Goal: Task Accomplishment & Management: Manage account settings

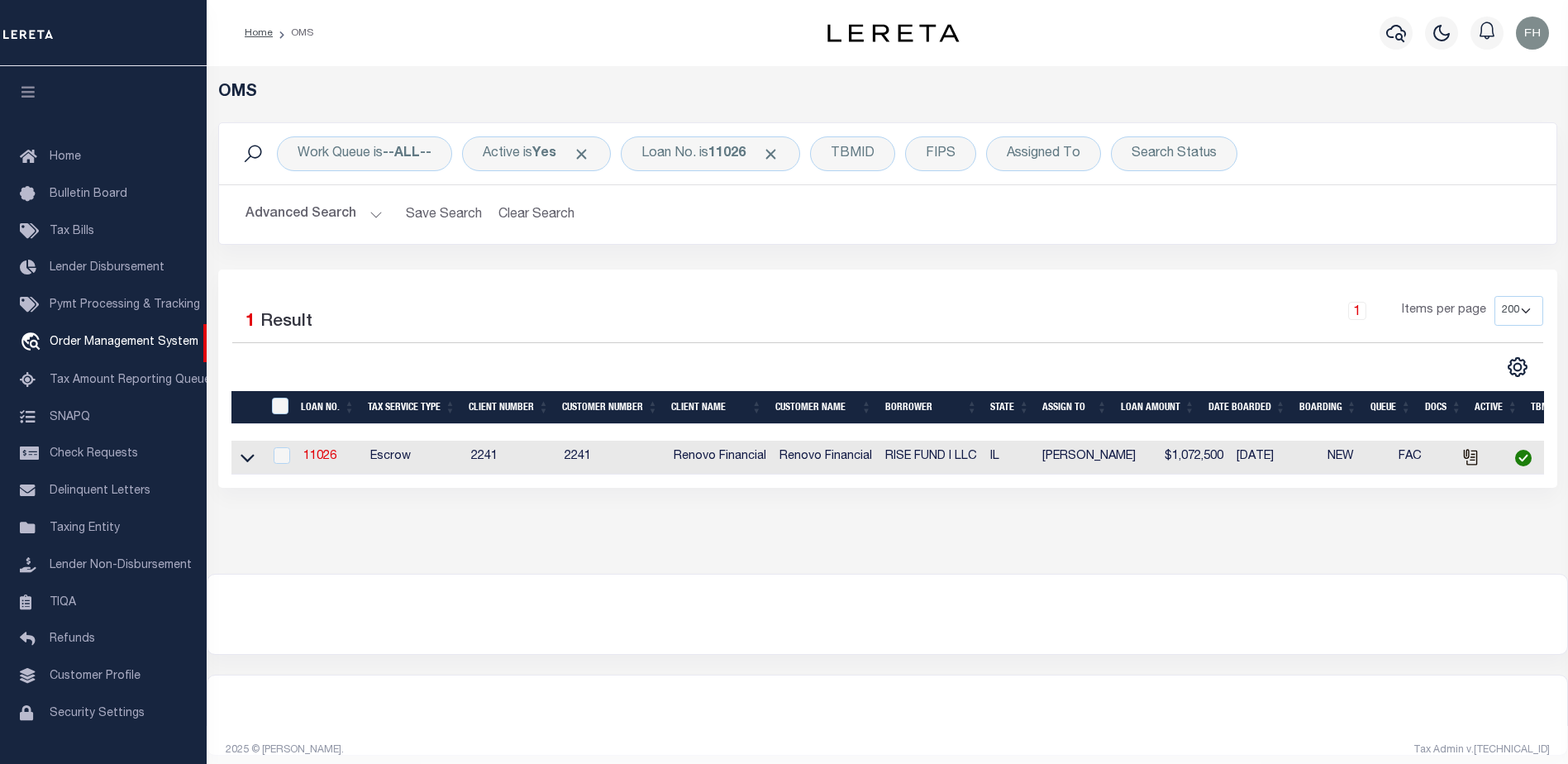
select select "200"
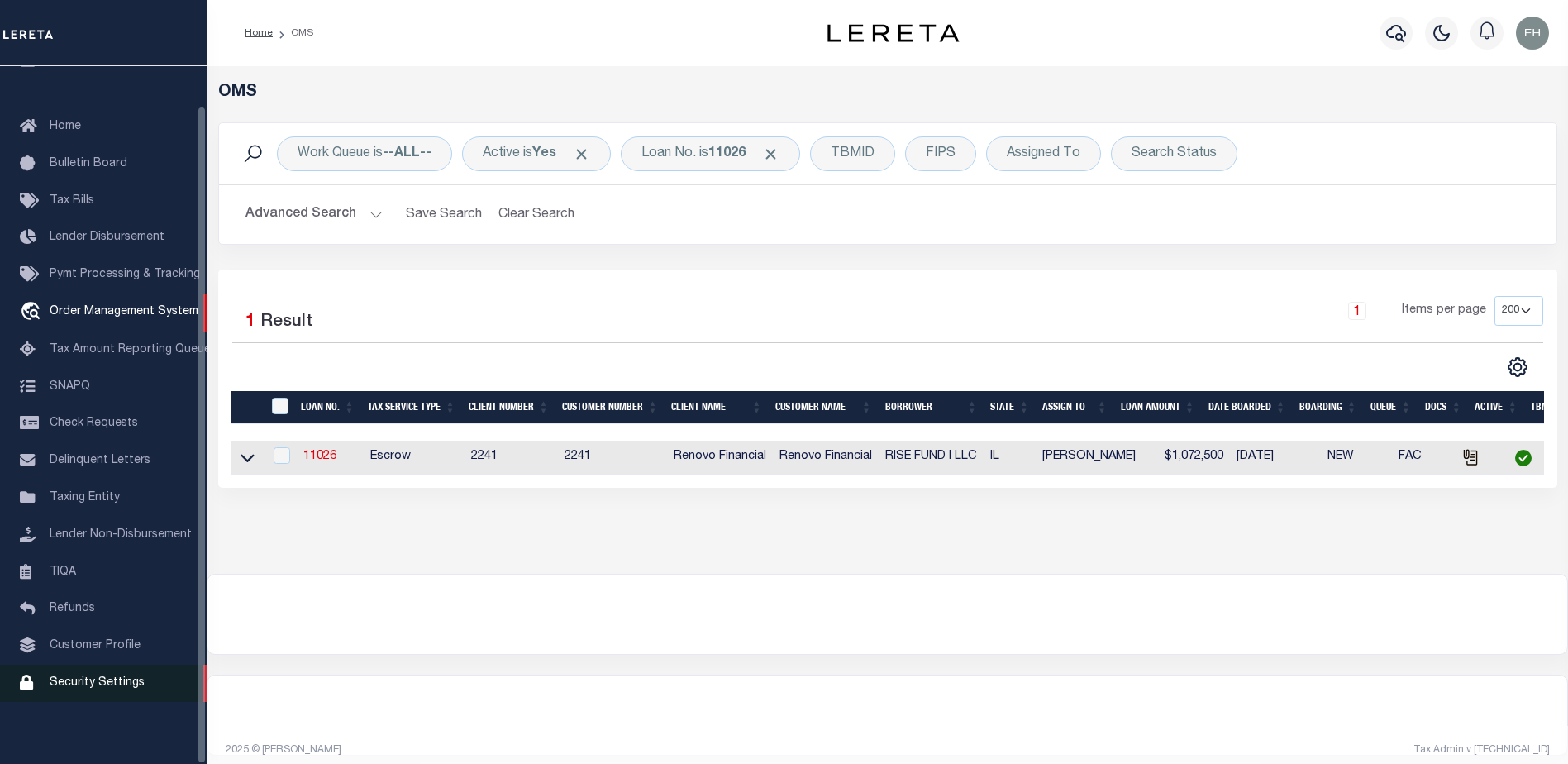
click at [116, 681] on span "Security Settings" at bounding box center [97, 682] width 95 height 11
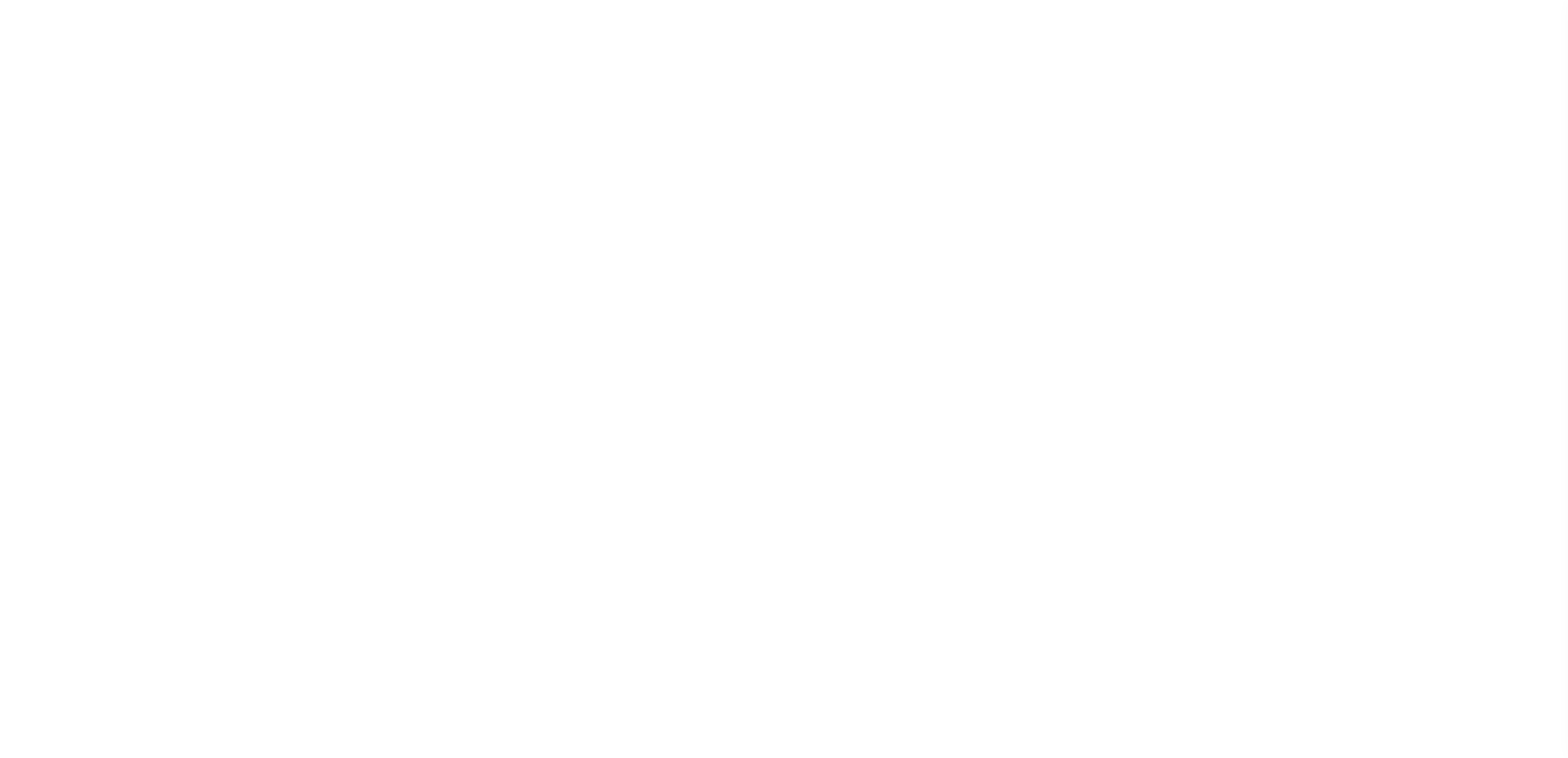
select select "100"
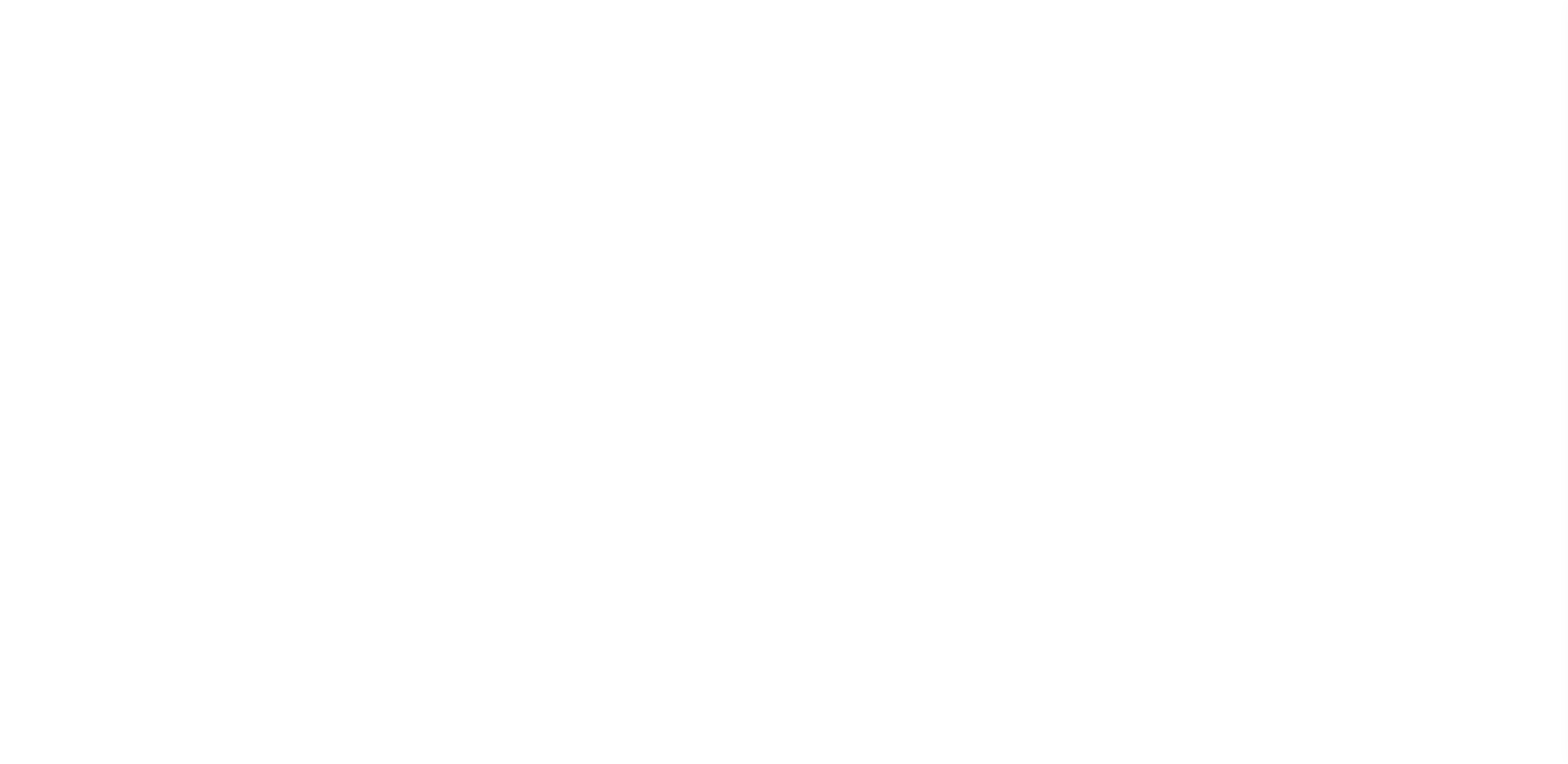
scroll to position [29, 0]
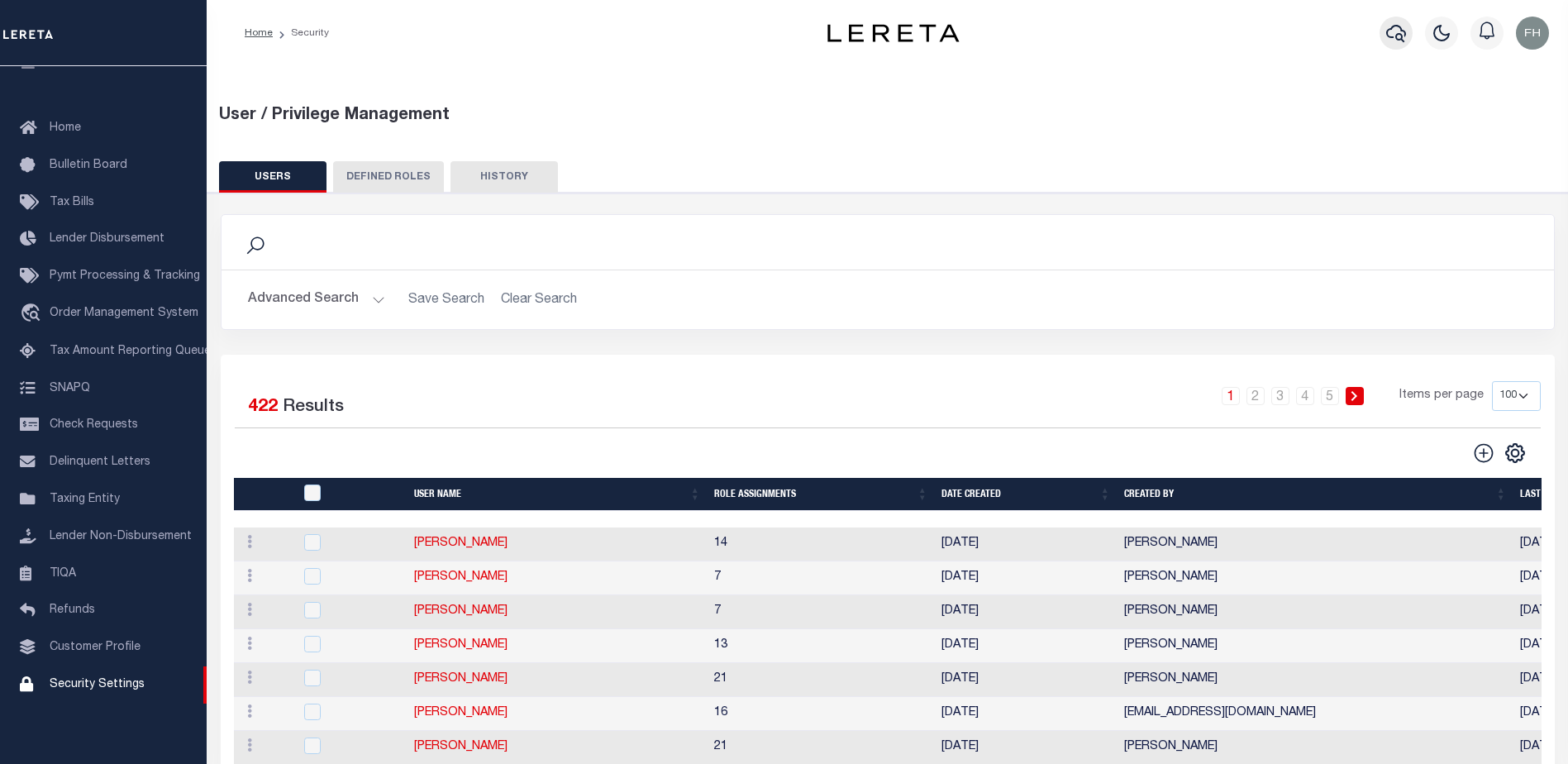
click at [1396, 32] on icon "button" at bounding box center [1396, 32] width 20 height 20
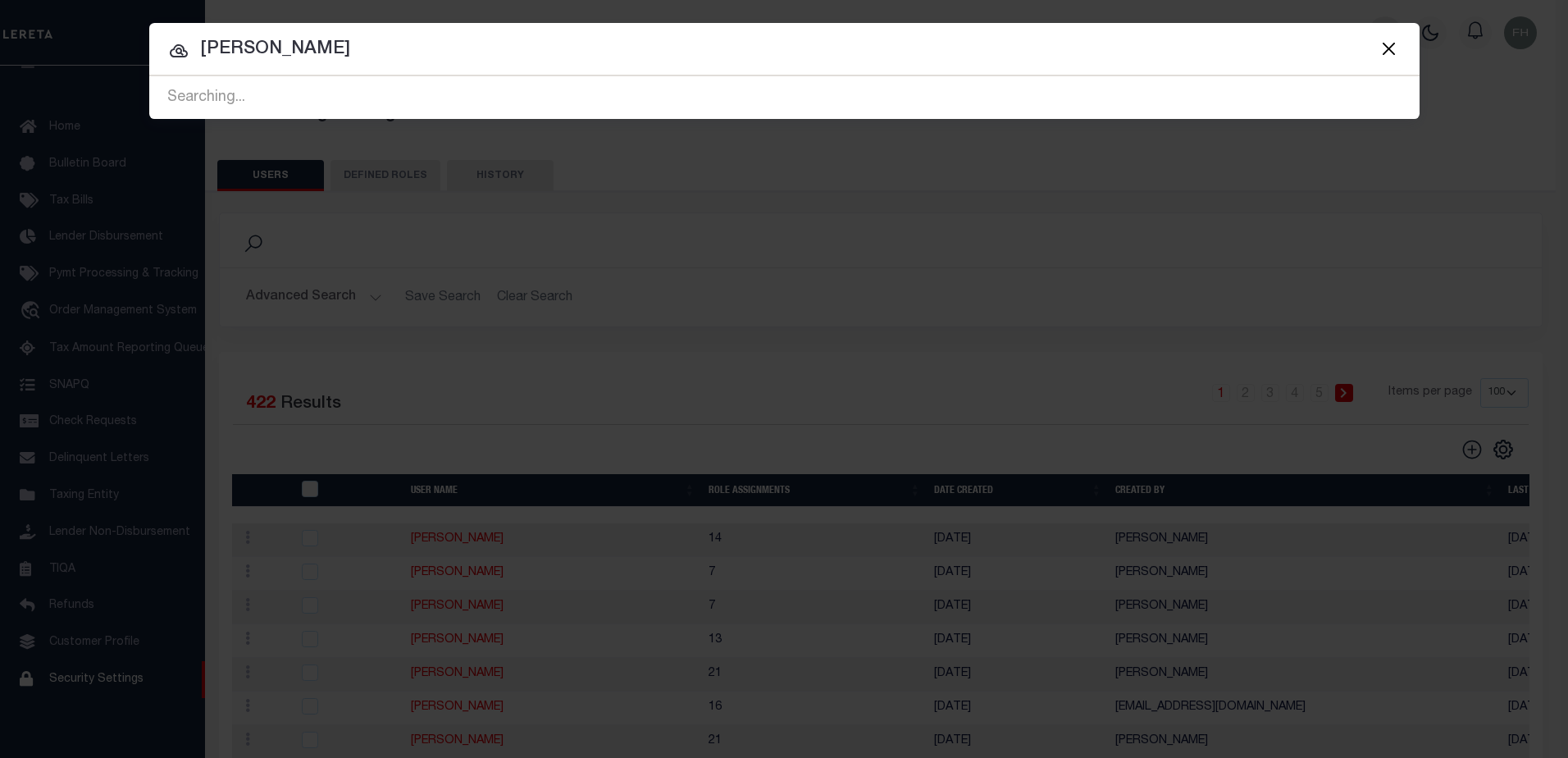
type input "[PERSON_NAME]"
click at [1385, 48] on button "Close" at bounding box center [1388, 48] width 22 height 22
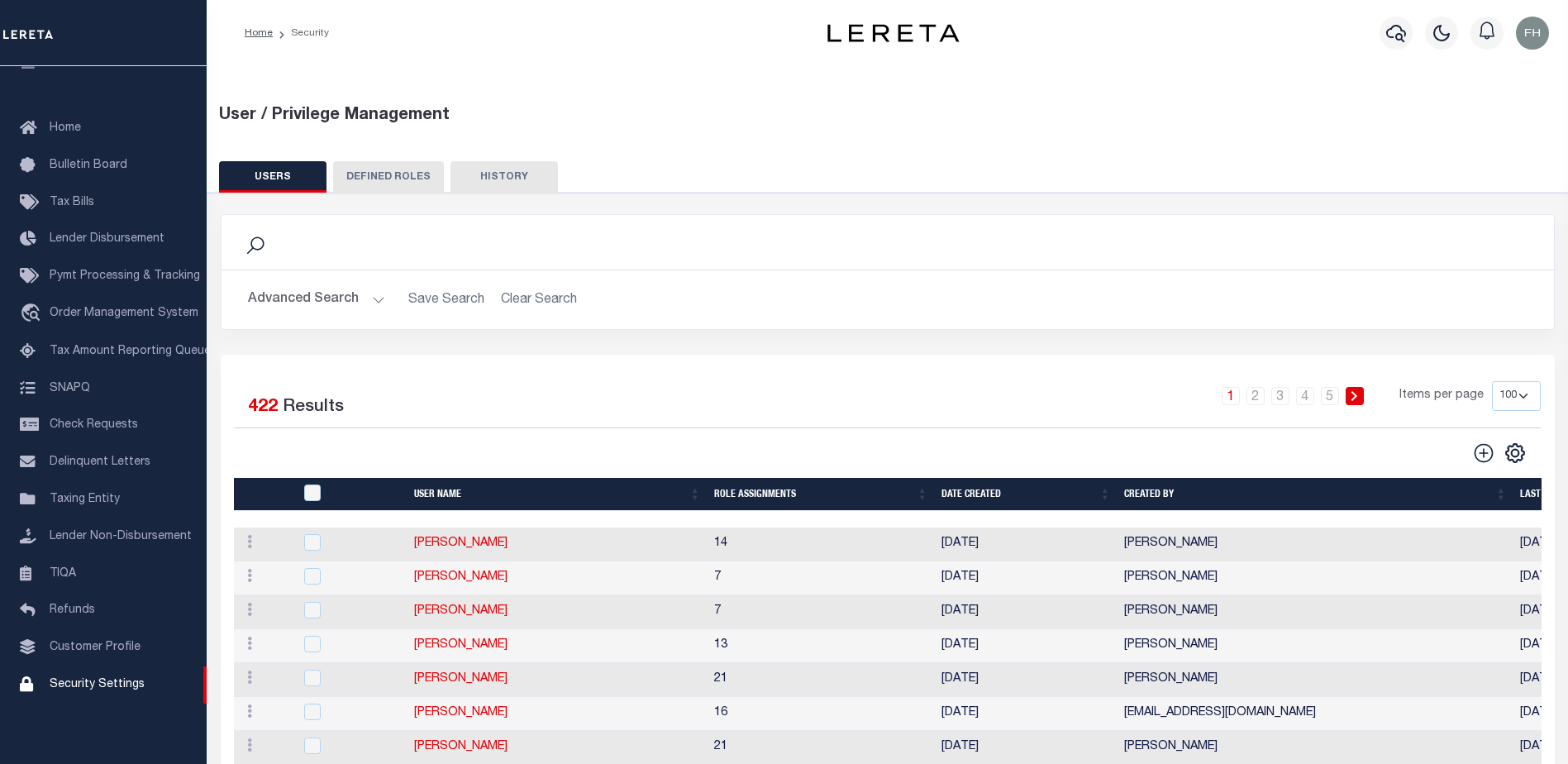
click at [1524, 391] on select "50 100 150 200" at bounding box center [1515, 395] width 48 height 29
select select "200"
click at [1491, 381] on select "50 100 150 200" at bounding box center [1515, 395] width 48 height 29
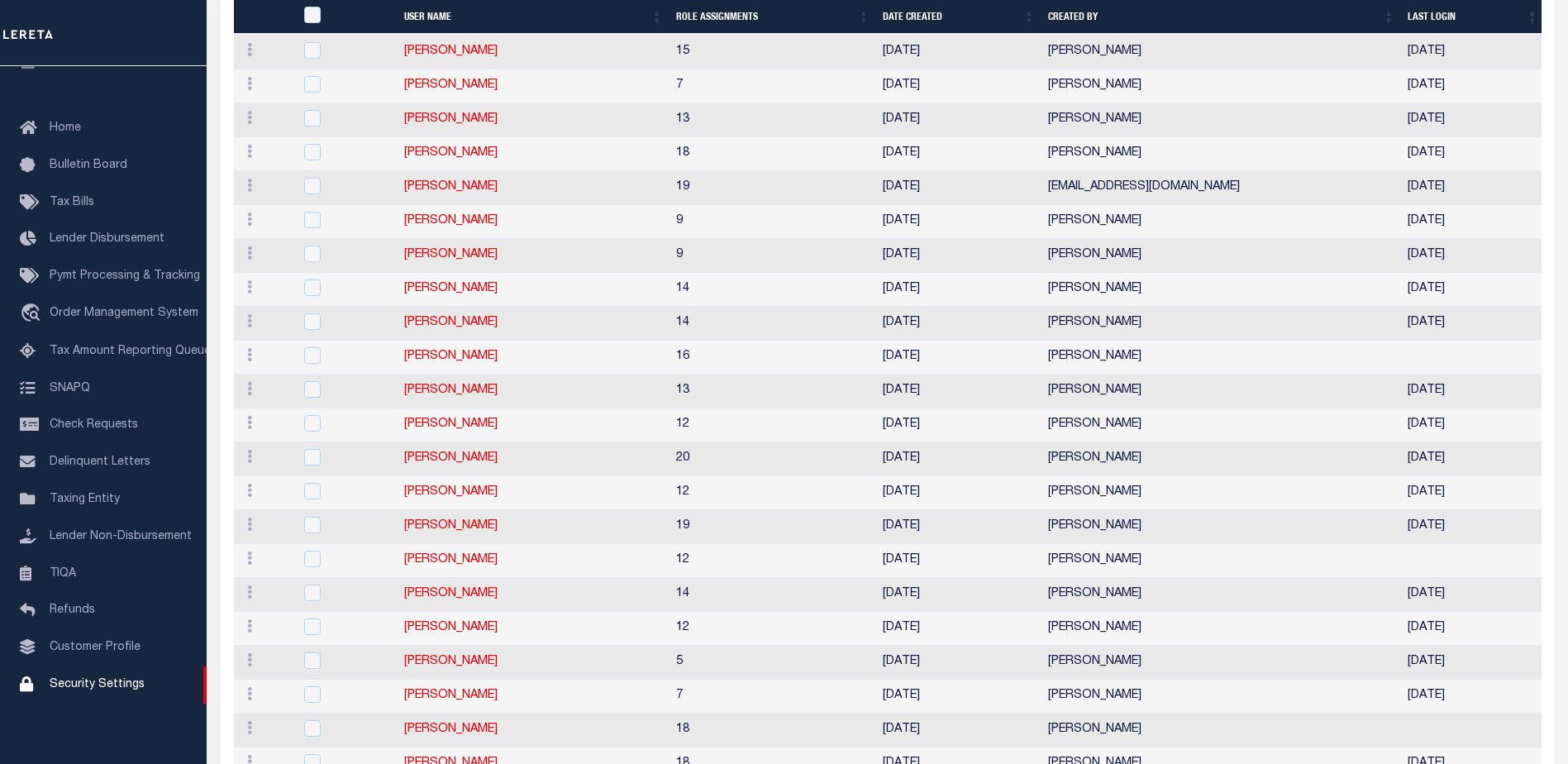
scroll to position [3992, 0]
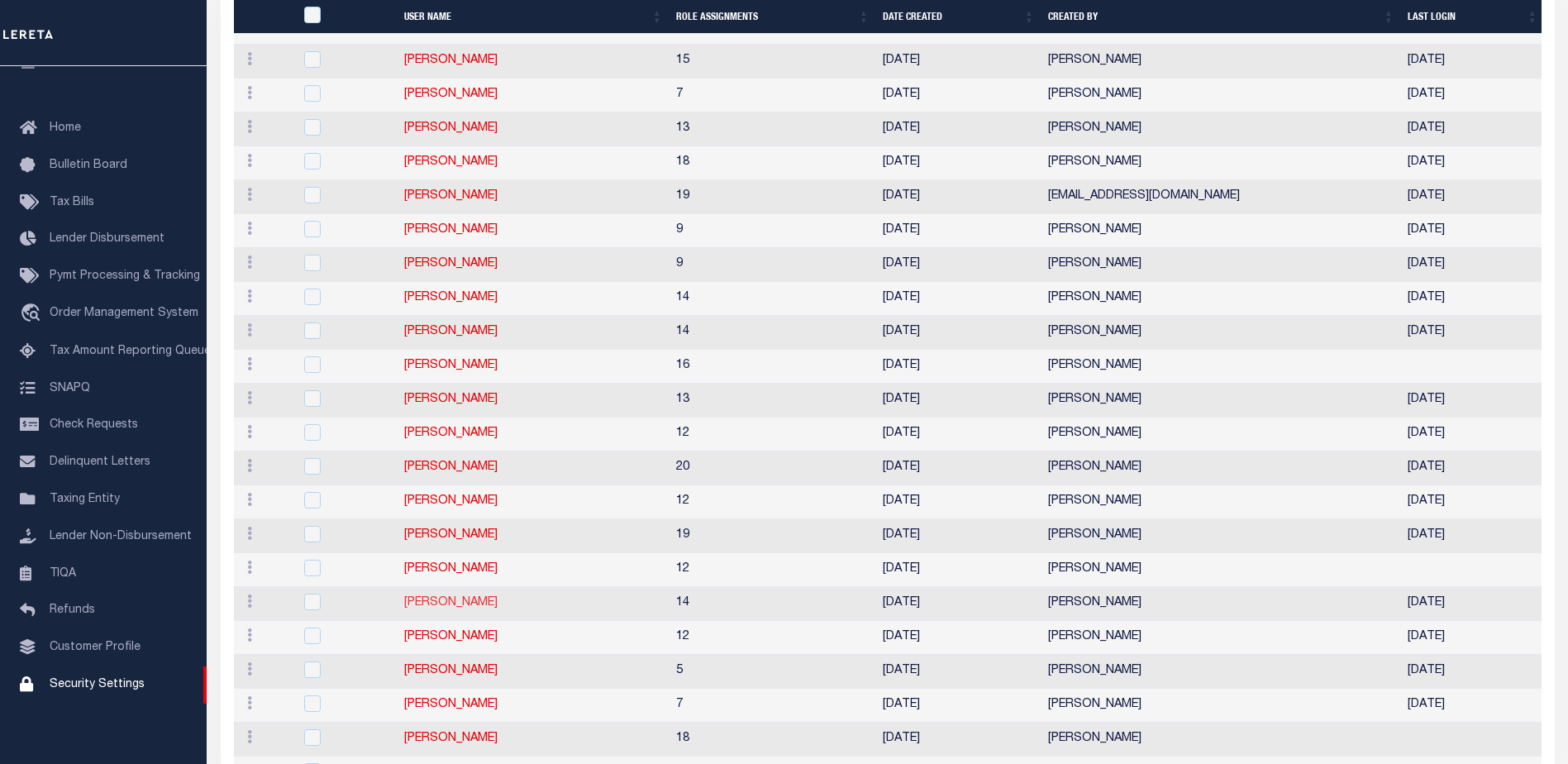
click at [419, 602] on link "[PERSON_NAME]" at bounding box center [451, 603] width 94 height 11
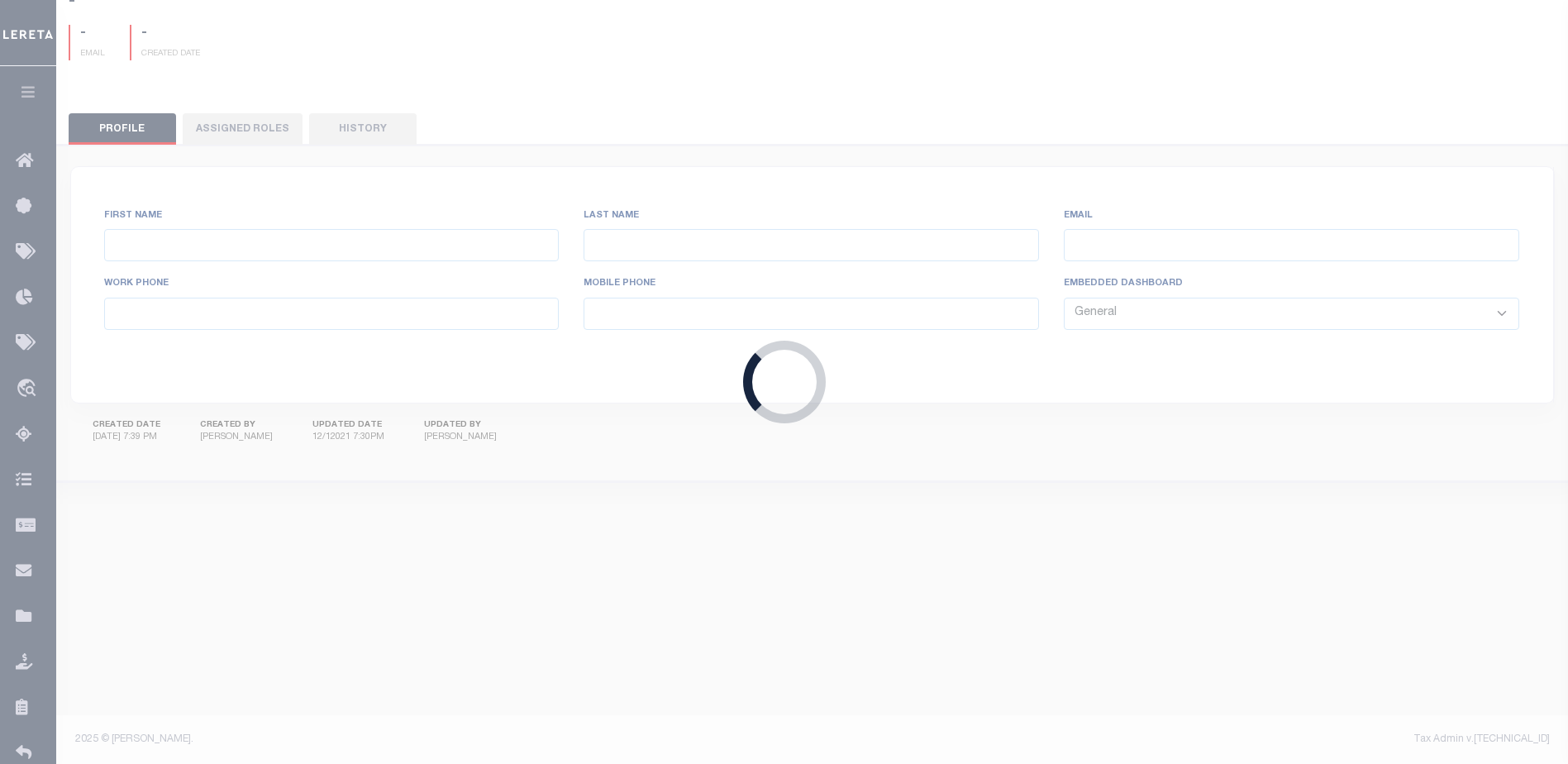
type input "[PERSON_NAME],"
type input "Faith"
type input "[EMAIL_ADDRESS][DOMAIN_NAME]"
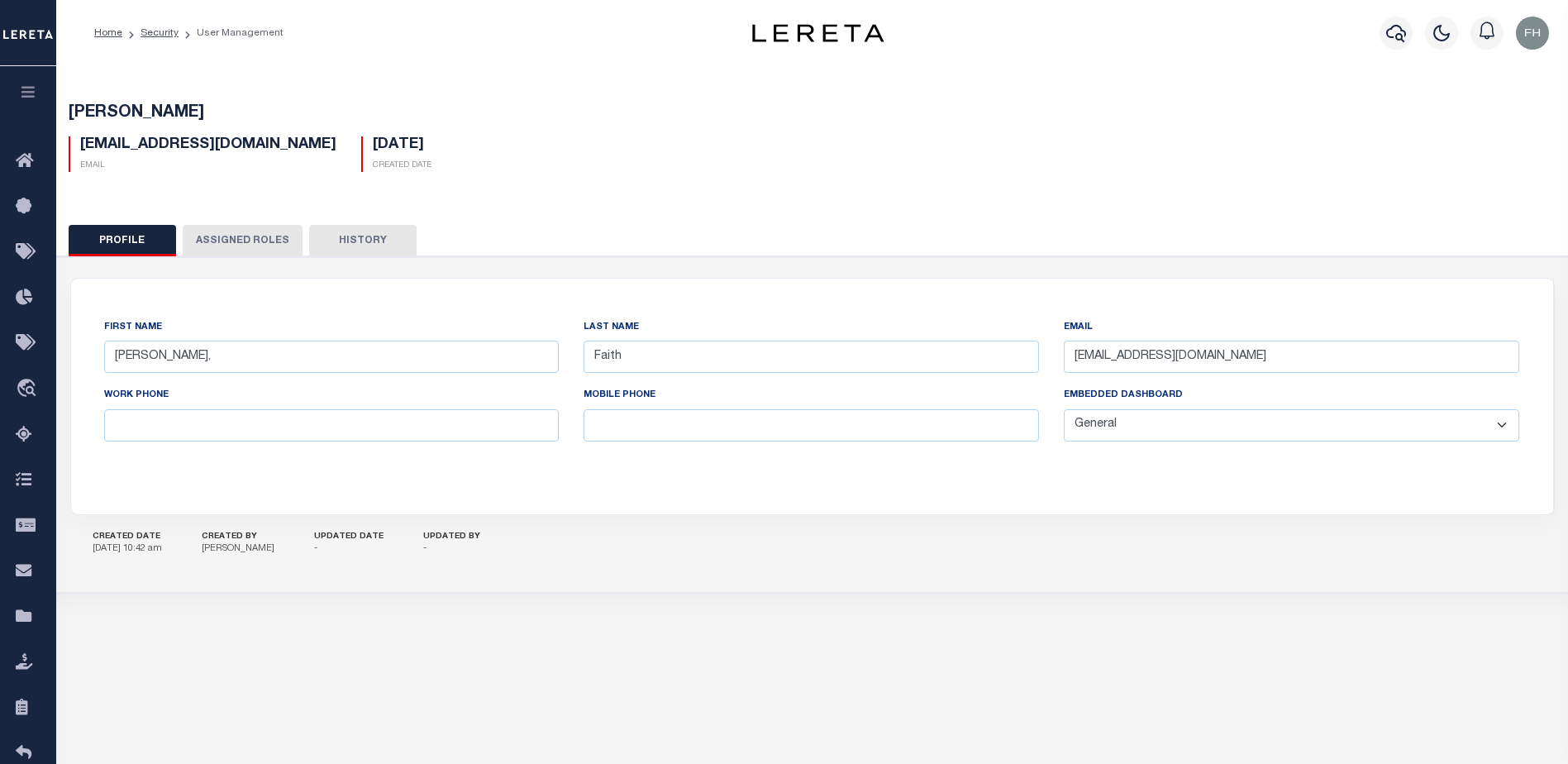
click at [239, 238] on button "Assigned Roles" at bounding box center [243, 240] width 119 height 31
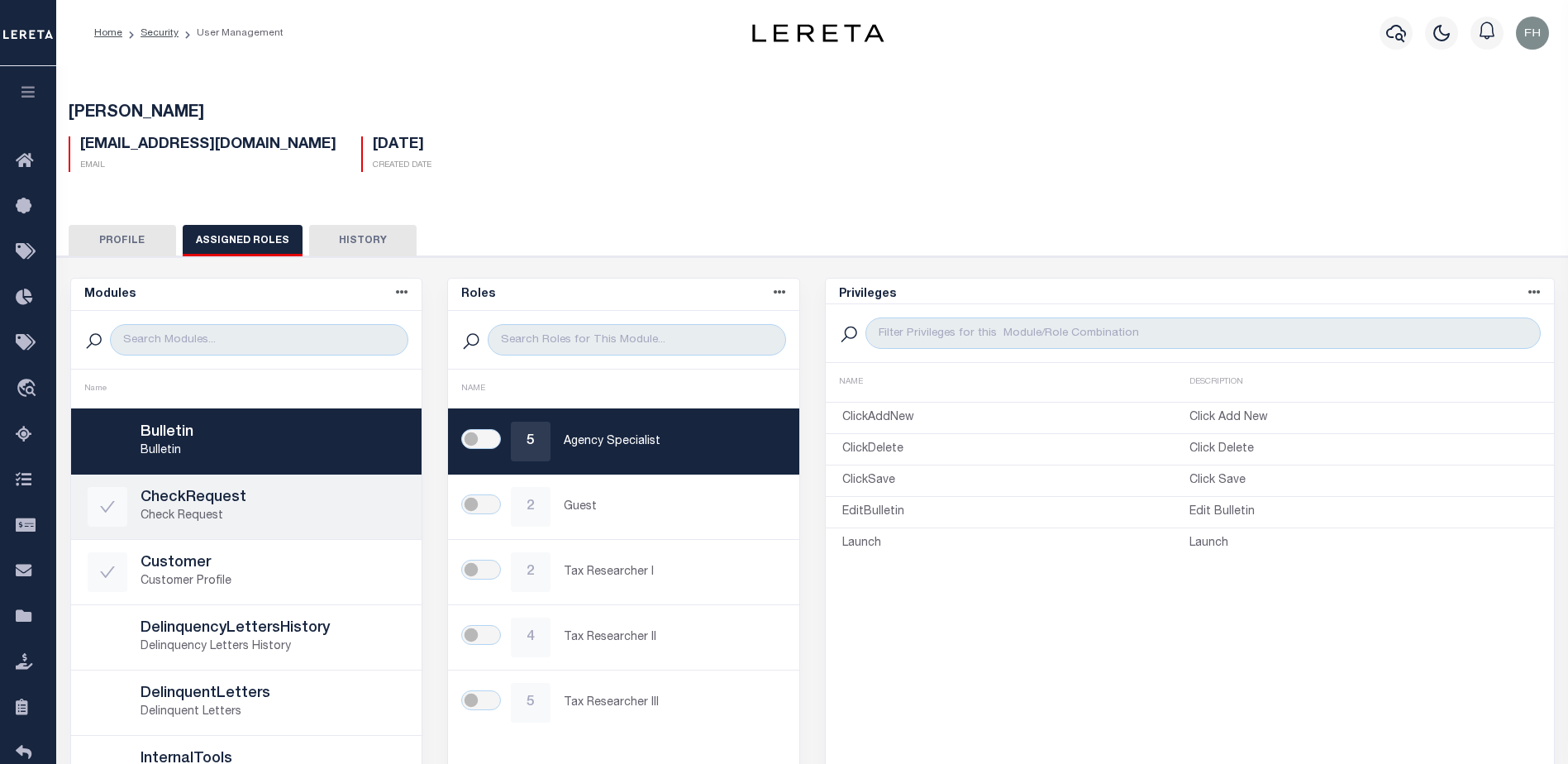
click at [169, 511] on p "Check Request" at bounding box center [273, 517] width 265 height 17
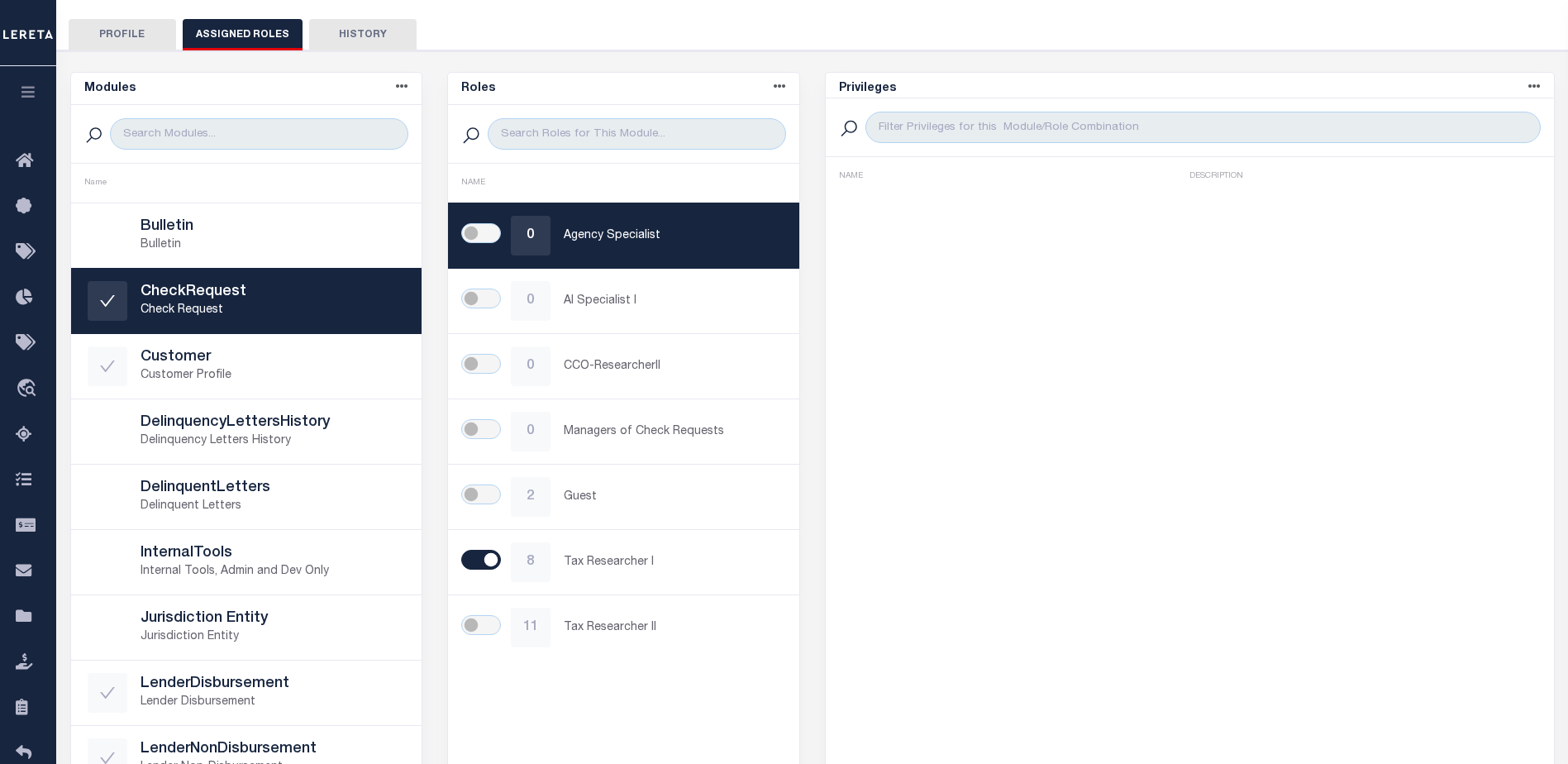
scroll to position [210, 0]
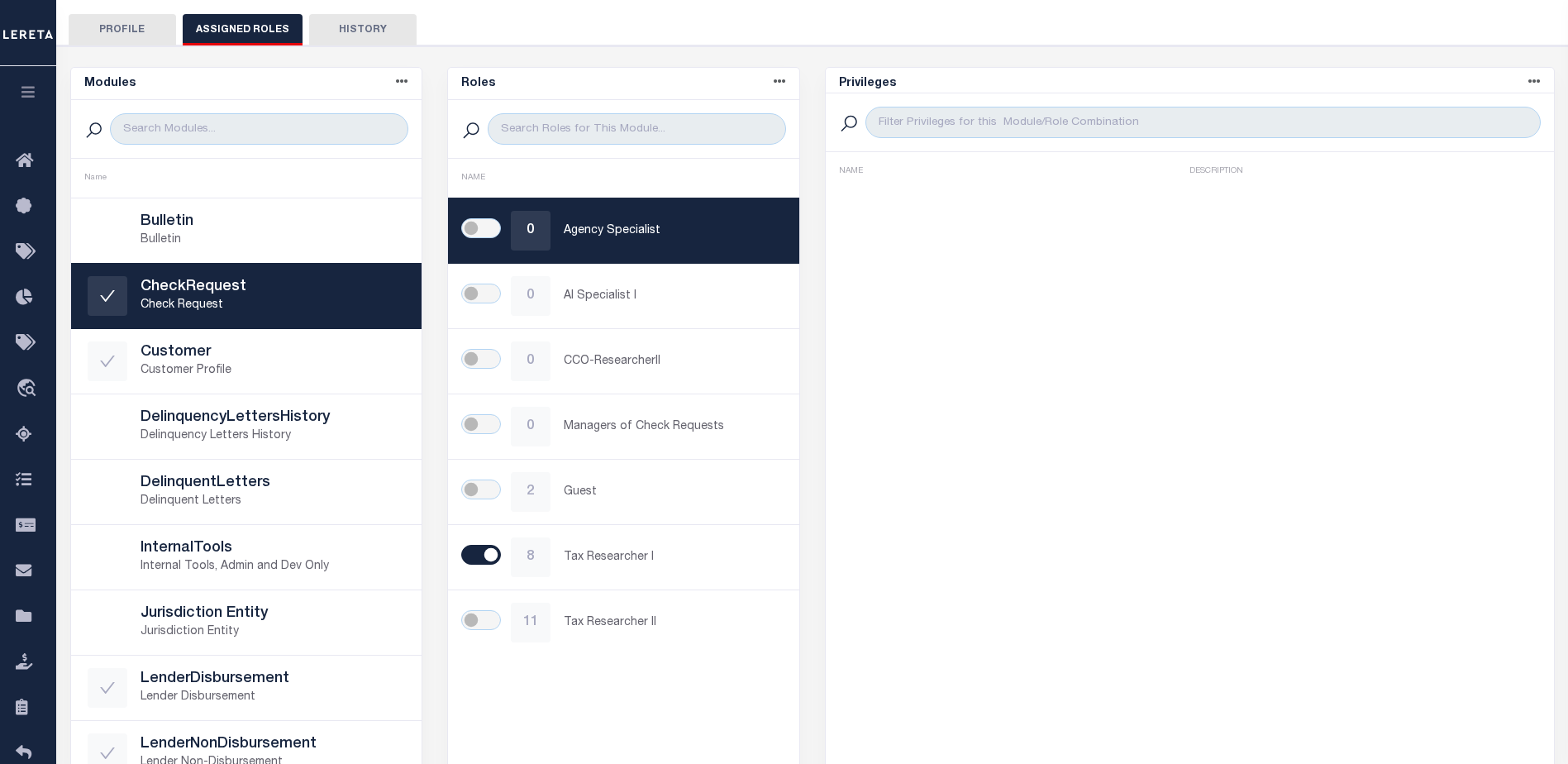
click at [376, 26] on button "History" at bounding box center [362, 29] width 107 height 31
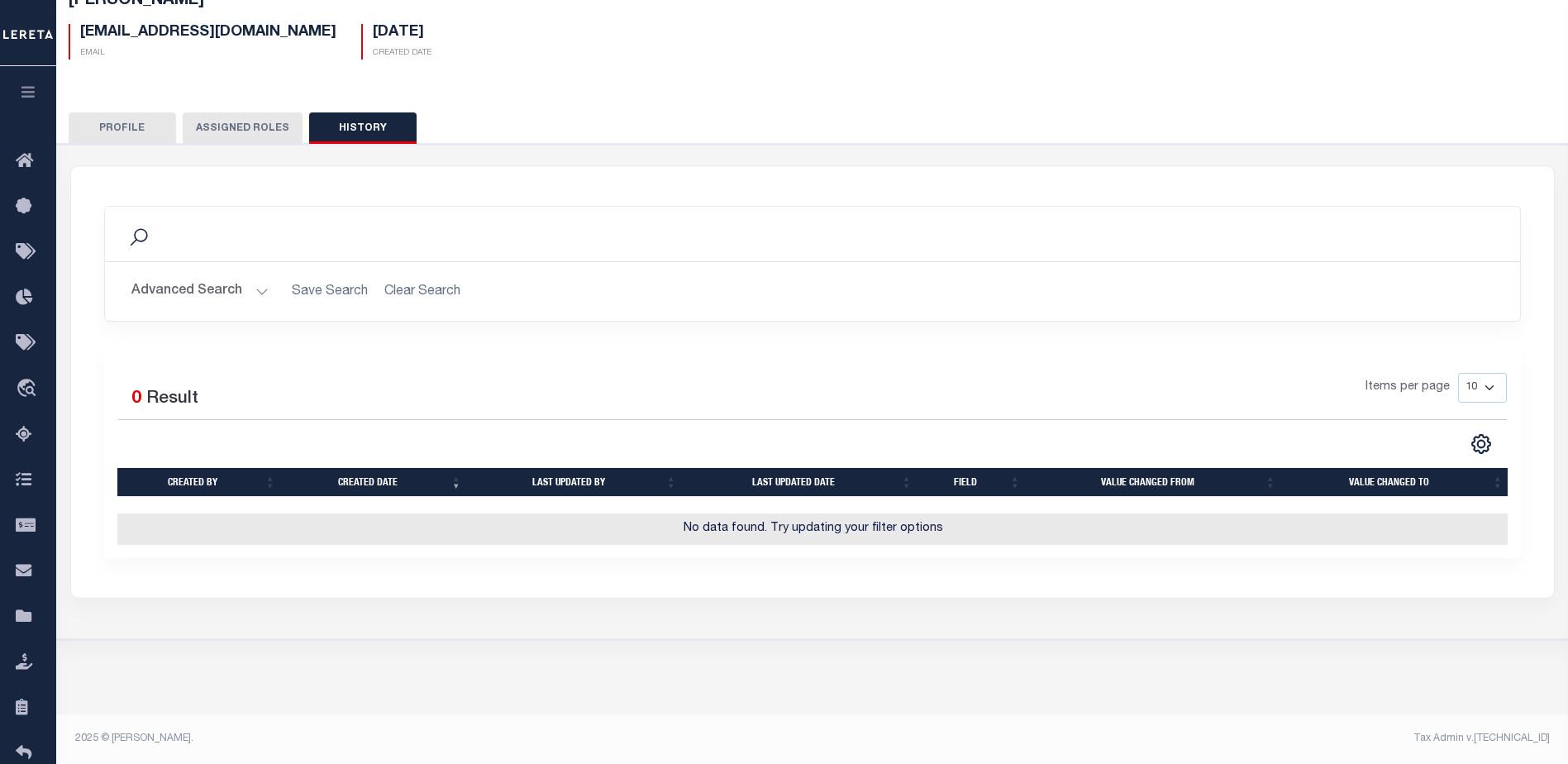
click at [221, 130] on button "Assigned Roles" at bounding box center [243, 128] width 119 height 31
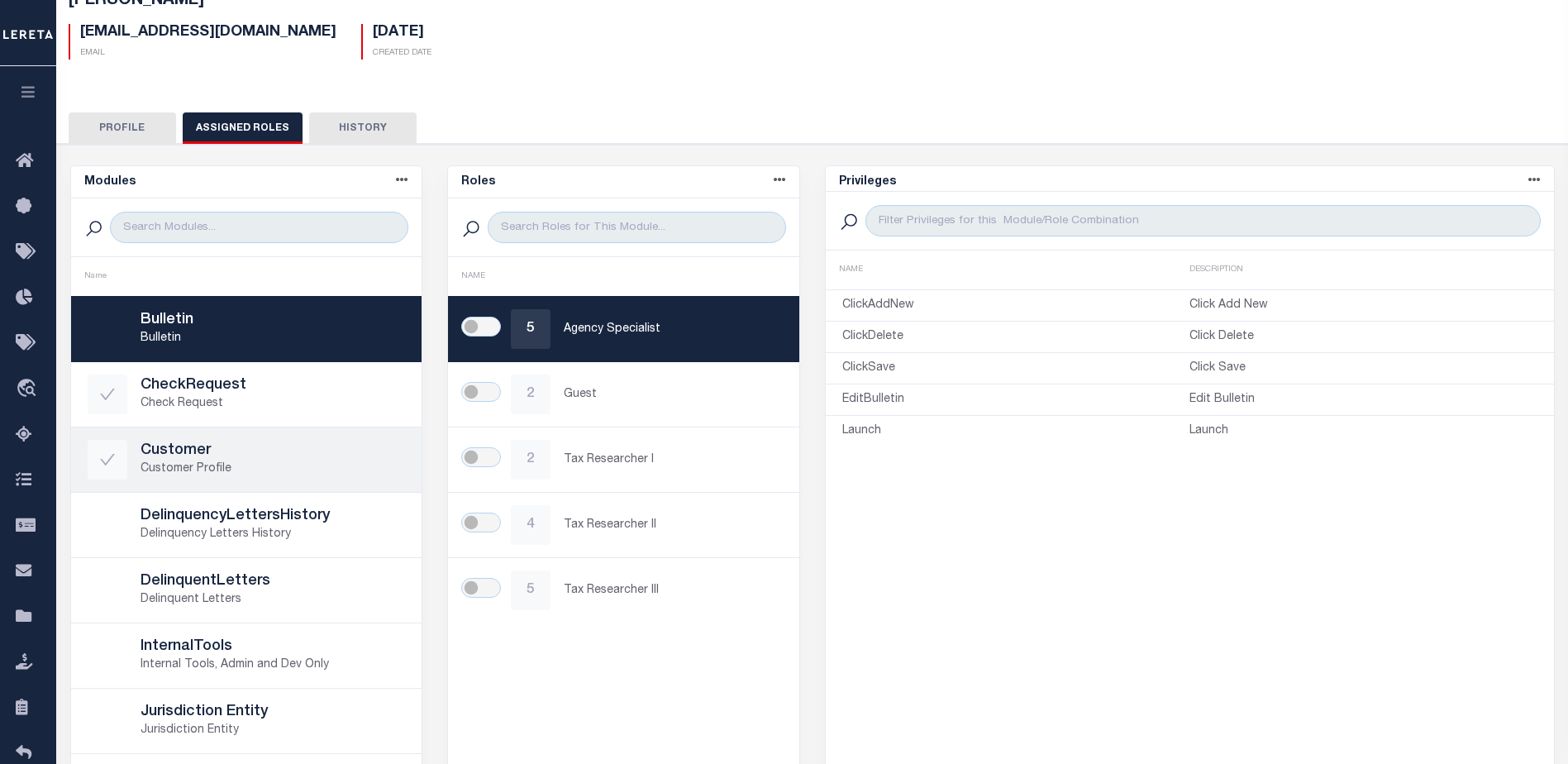
click at [215, 466] on p "Customer Profile" at bounding box center [273, 469] width 265 height 17
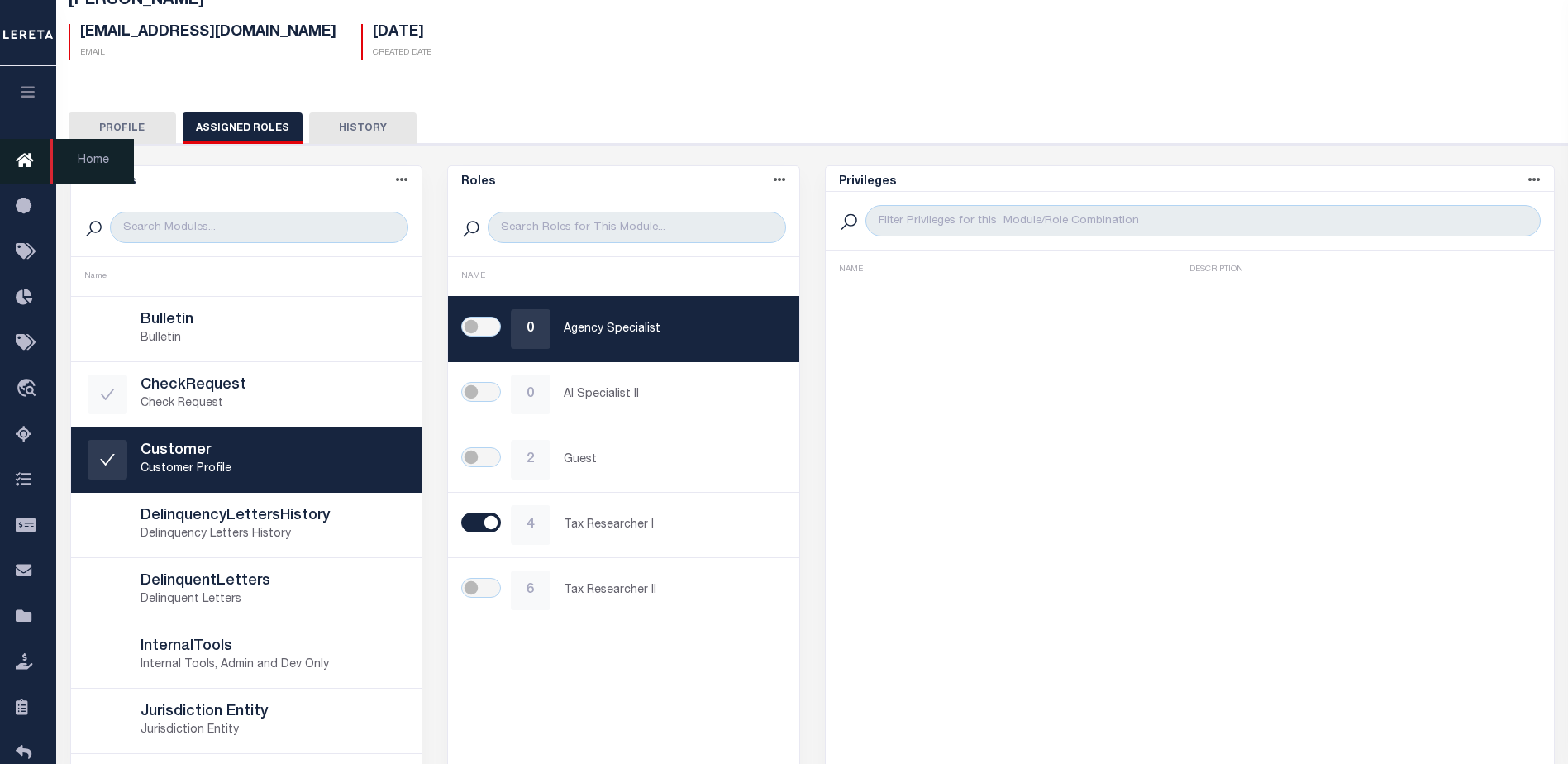
click at [29, 157] on icon at bounding box center [29, 162] width 27 height 21
